Goal: Use online tool/utility: Utilize a website feature to perform a specific function

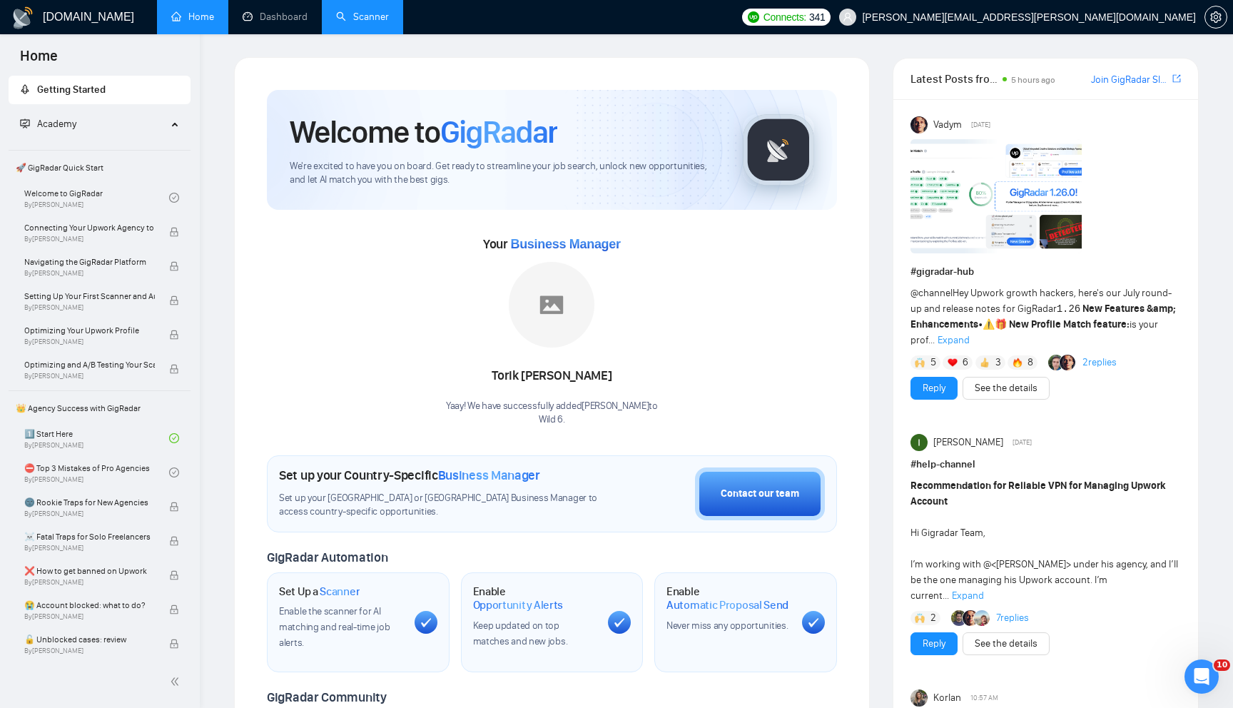
click at [365, 23] on link "Scanner" at bounding box center [362, 17] width 53 height 12
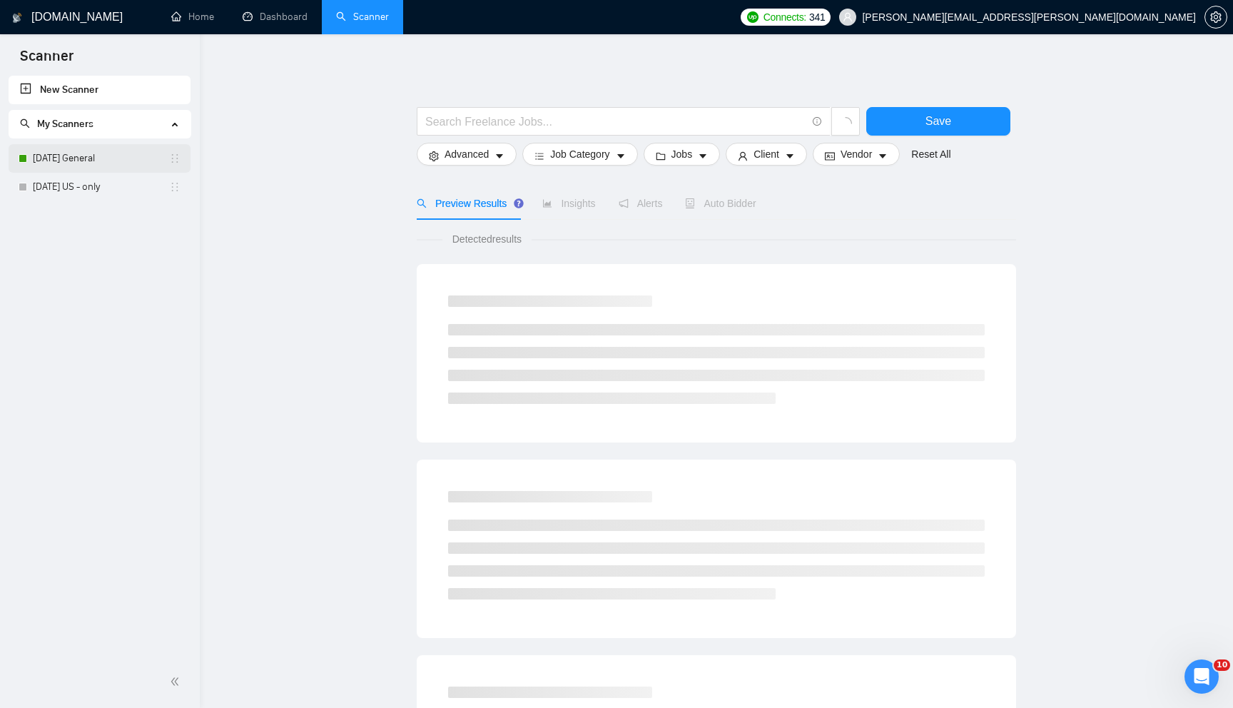
click at [94, 165] on link "[DATE] General" at bounding box center [101, 158] width 136 height 29
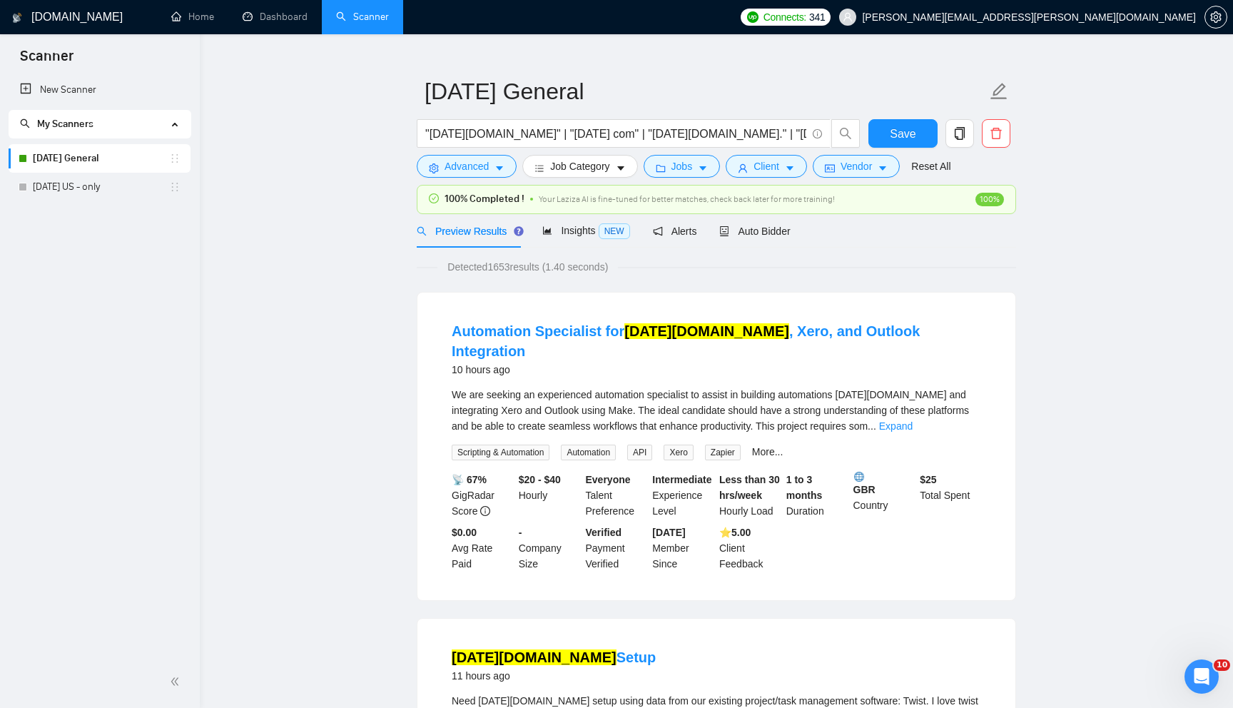
scroll to position [29, 0]
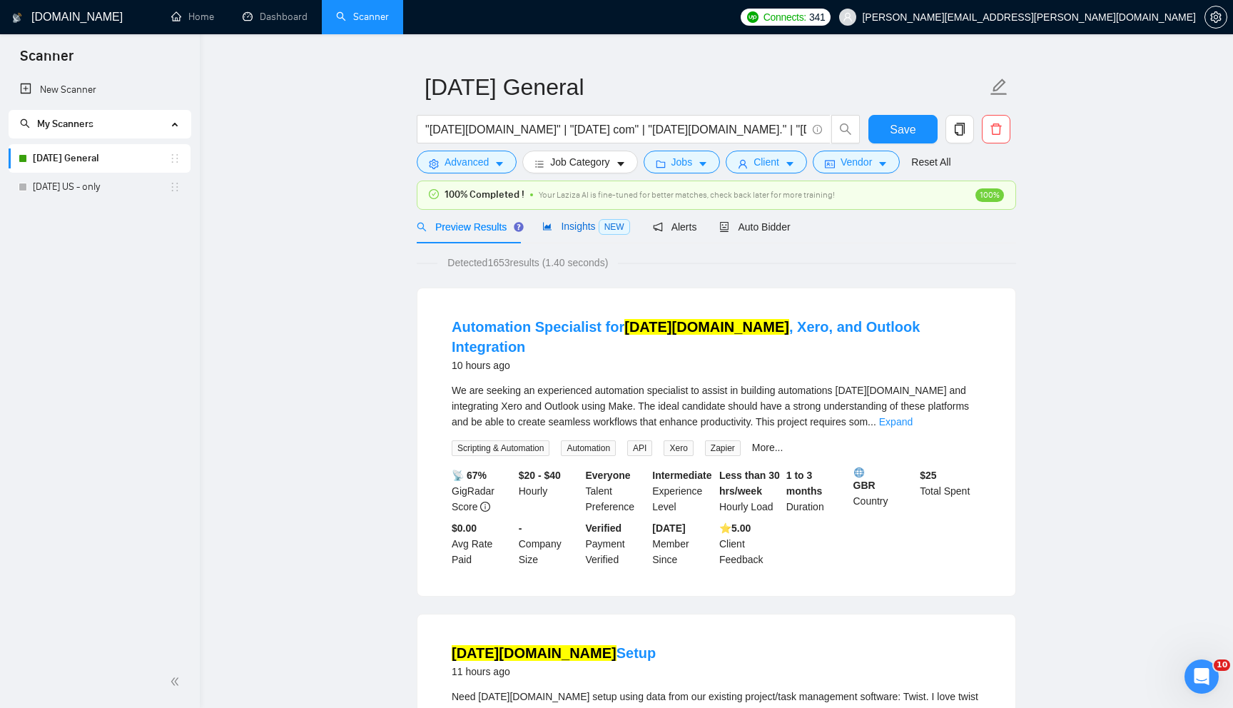
click at [582, 221] on span "Insights NEW" at bounding box center [585, 226] width 87 height 11
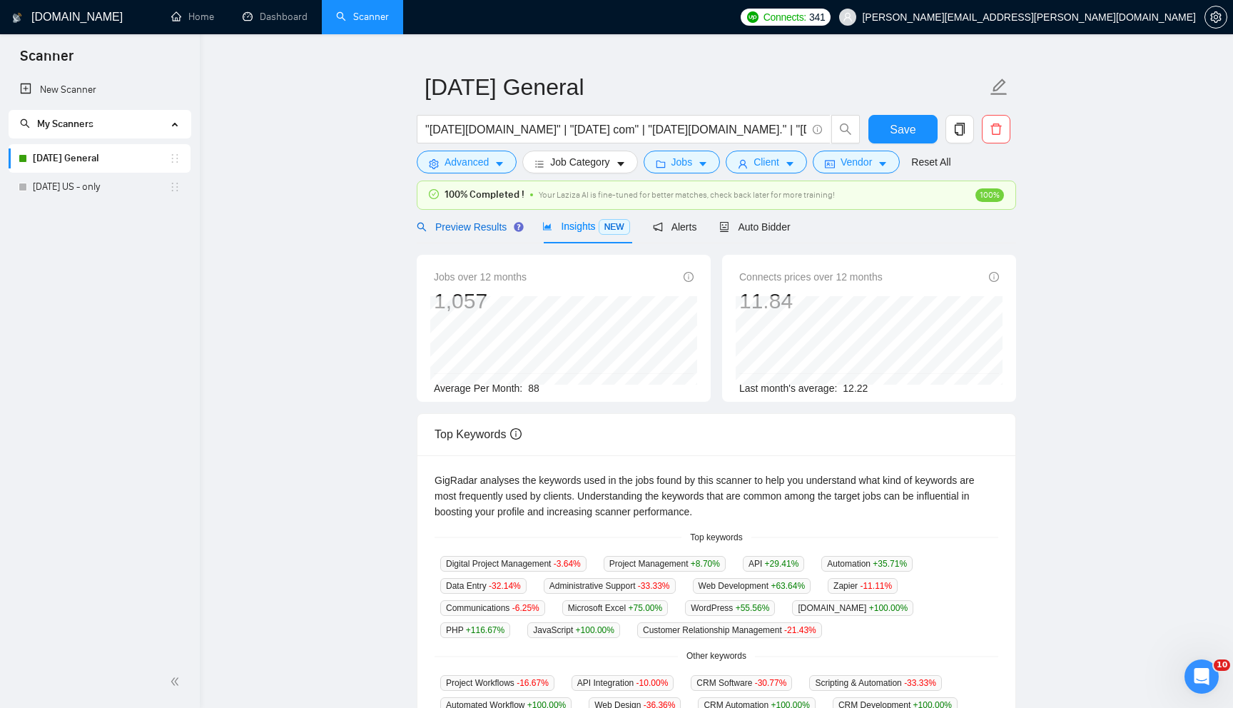
click at [485, 223] on span "Preview Results" at bounding box center [468, 226] width 103 height 11
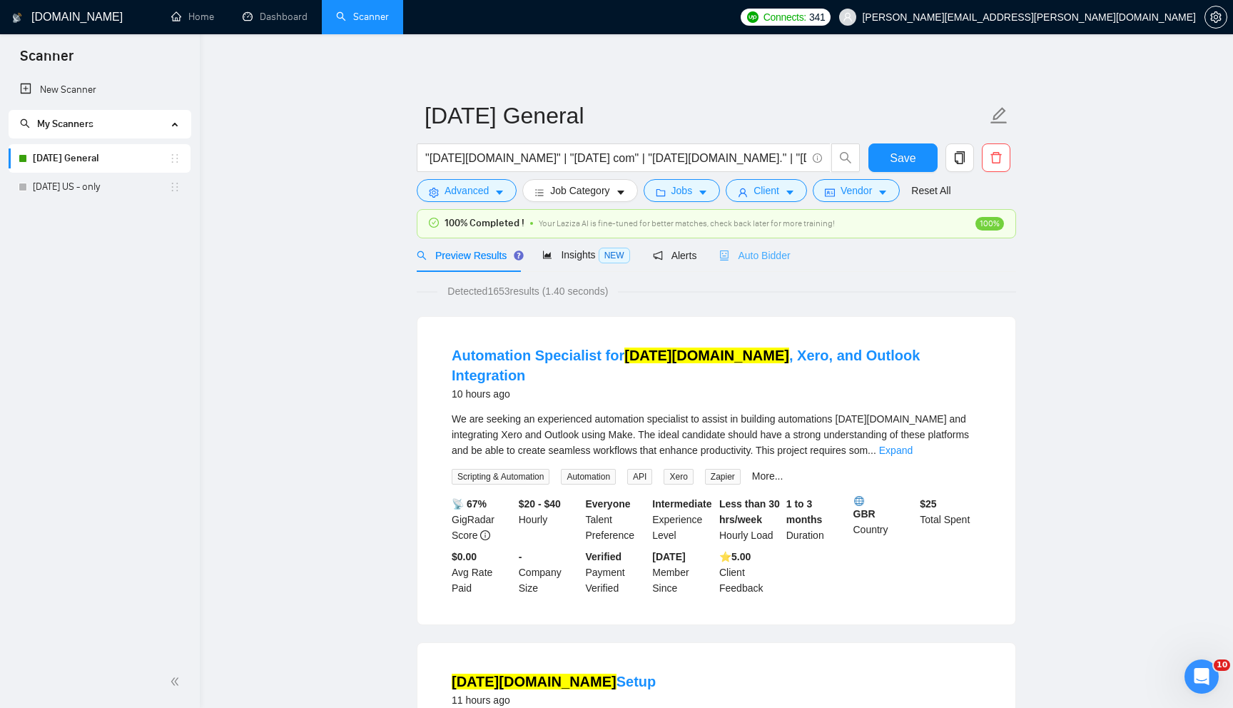
click at [769, 264] on div "Auto Bidder" at bounding box center [754, 255] width 71 height 34
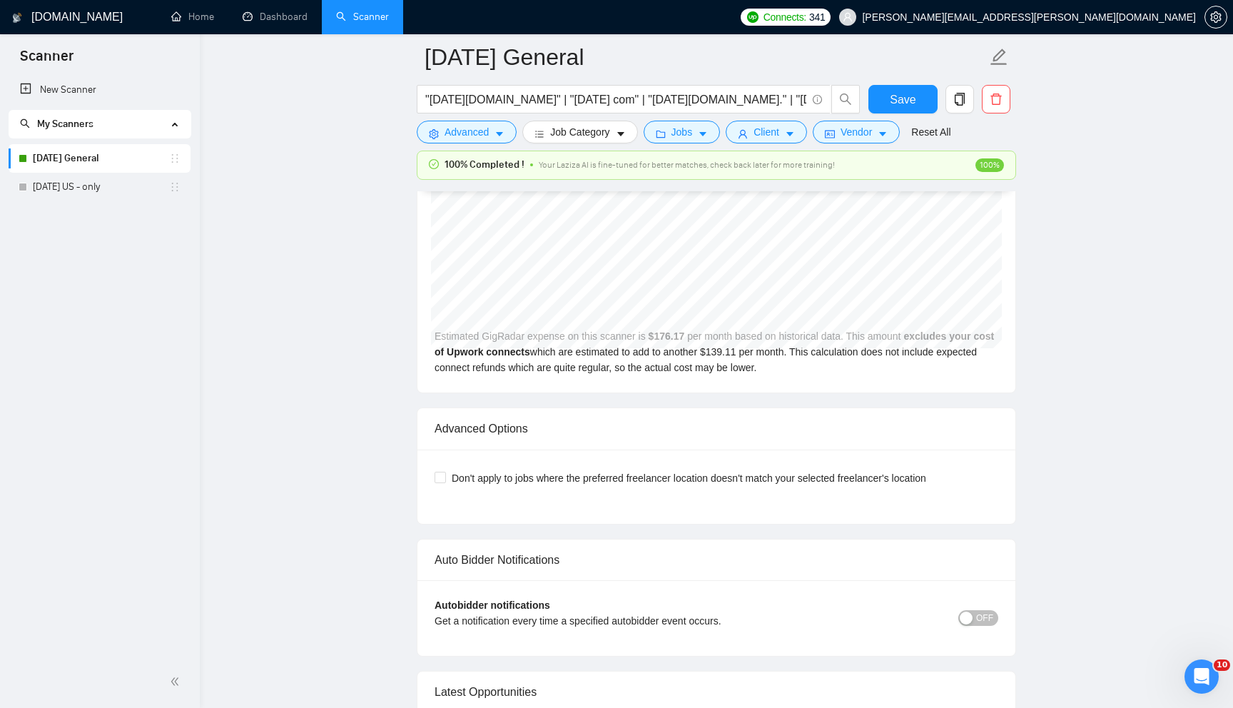
scroll to position [3077, 0]
click at [978, 627] on span "OFF" at bounding box center [984, 619] width 17 height 16
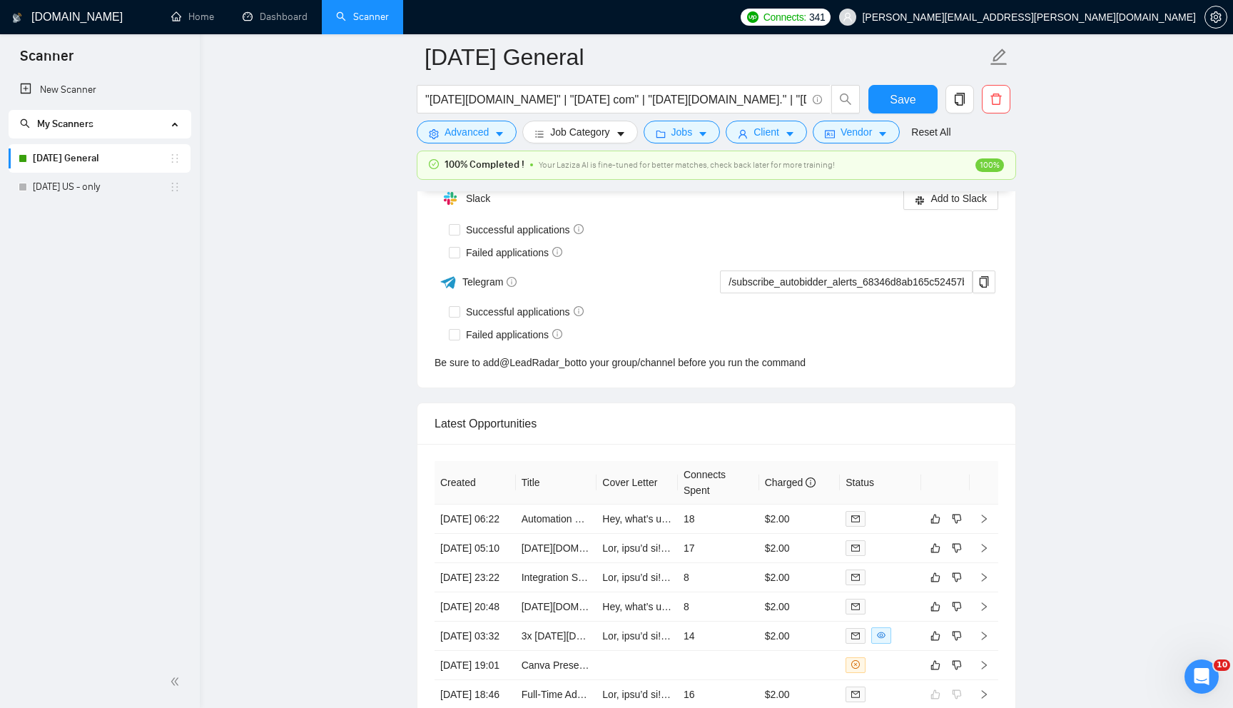
scroll to position [3534, 0]
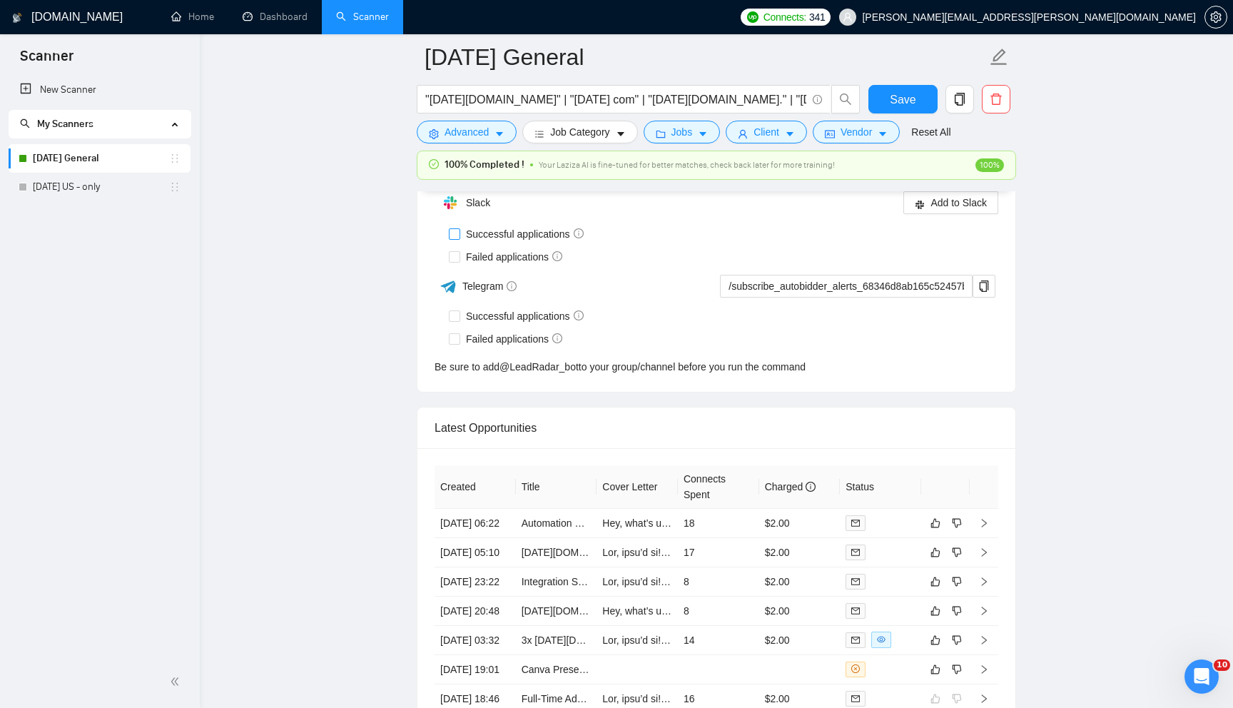
click at [455, 238] on input "Successful applications" at bounding box center [454, 233] width 10 height 10
checkbox input "true"
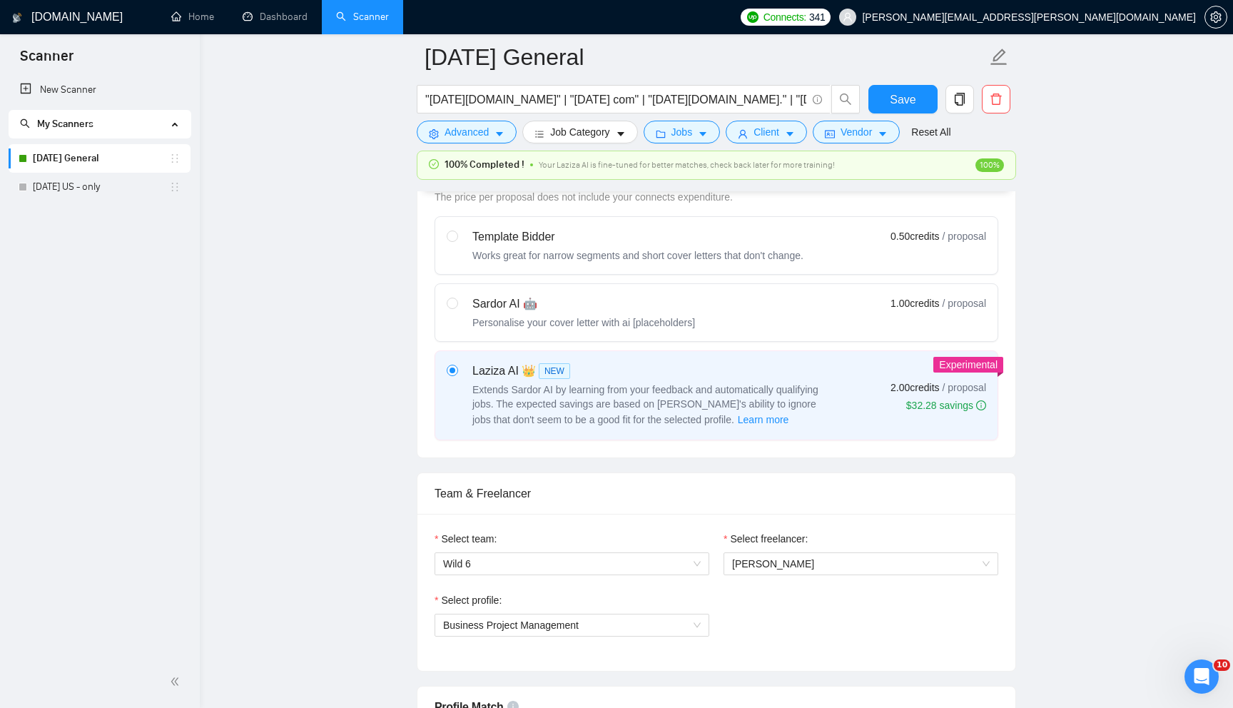
scroll to position [434, 0]
